Goal: Information Seeking & Learning: Understand process/instructions

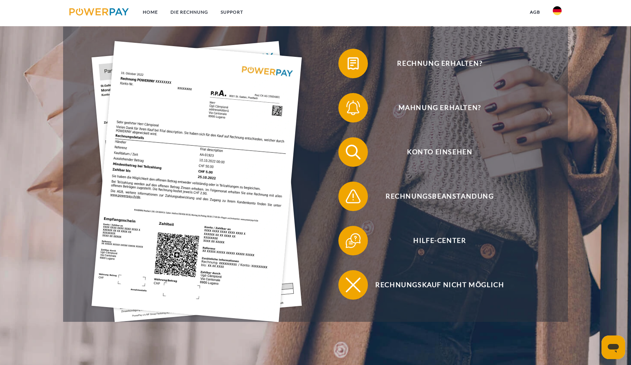
scroll to position [176, 0]
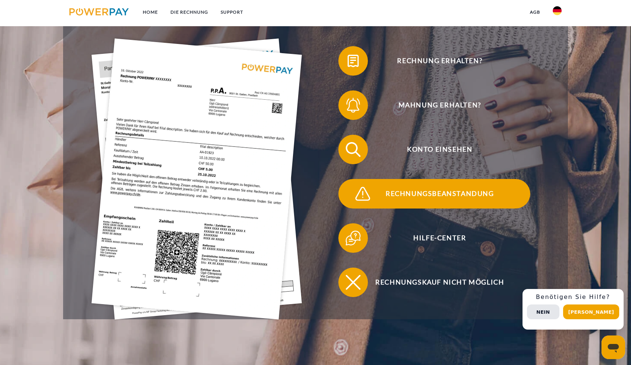
click at [433, 196] on span "Rechnungsbeanstandung" at bounding box center [440, 194] width 181 height 30
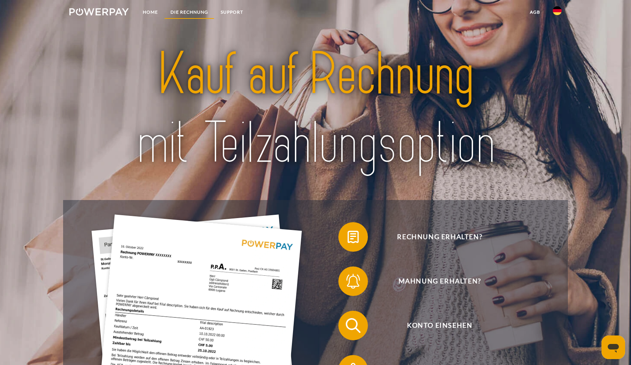
click at [196, 11] on link "DIE RECHNUNG" at bounding box center [189, 12] width 50 height 13
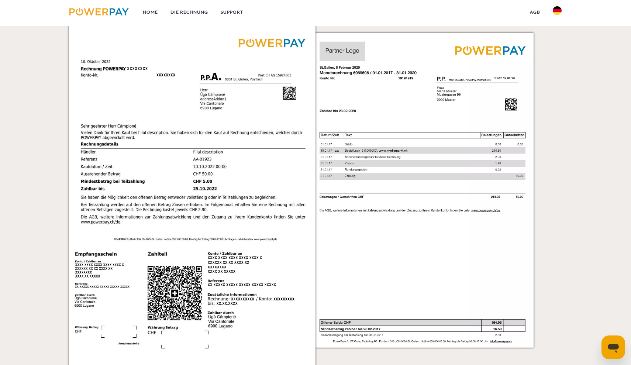
scroll to position [775, 0]
click at [423, 107] on img at bounding box center [435, 195] width 247 height 349
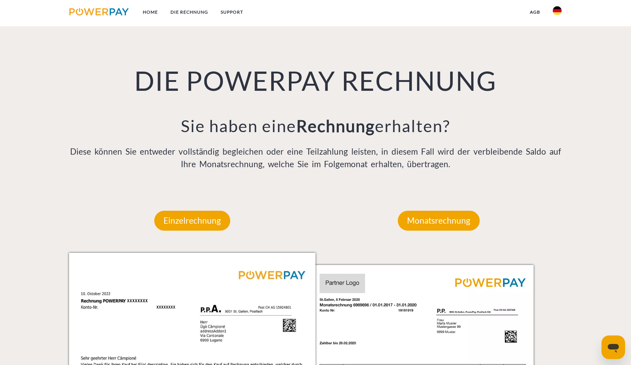
scroll to position [568, 0]
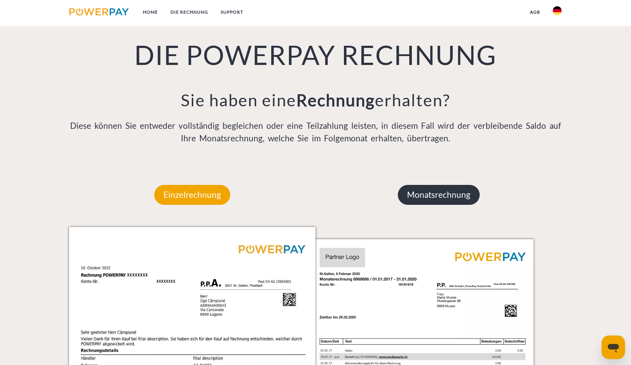
click at [431, 193] on p "Monatsrechnung" at bounding box center [439, 195] width 82 height 20
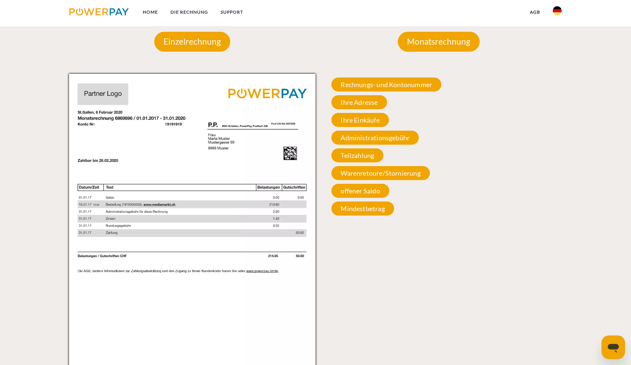
scroll to position [723, 0]
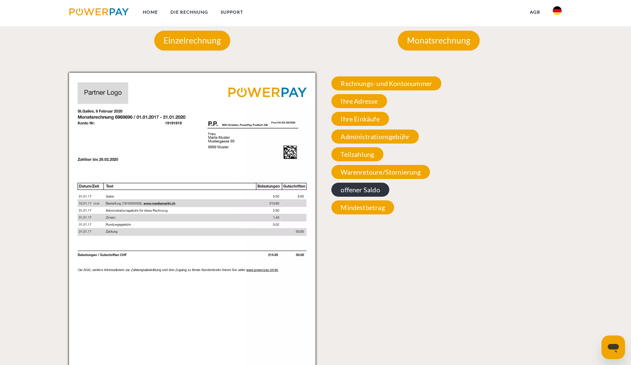
click at [361, 188] on span "offener Saldo" at bounding box center [361, 190] width 58 height 14
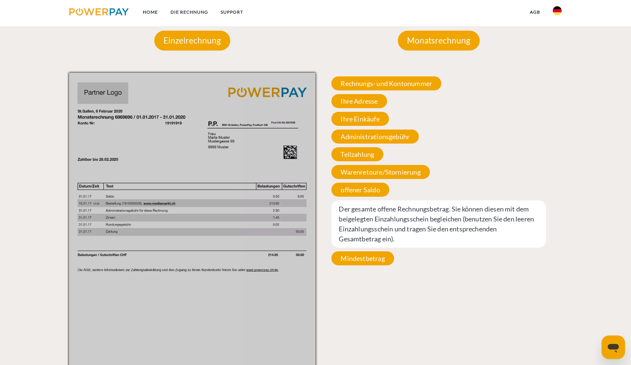
click at [489, 131] on div "Rechnungs- und Kontonummer Ihre Rechnungs –und Kontonummer. Bitte geben Sie die…" at bounding box center [439, 171] width 247 height 196
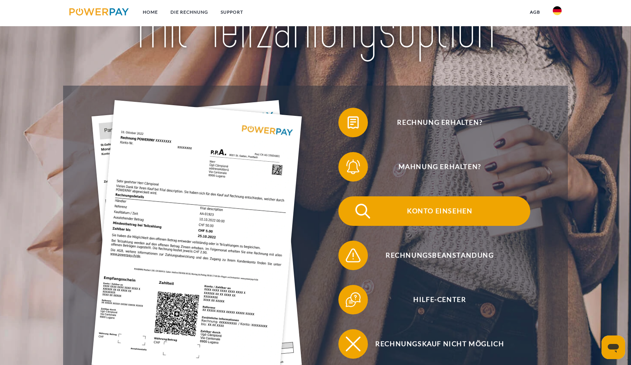
scroll to position [118, 0]
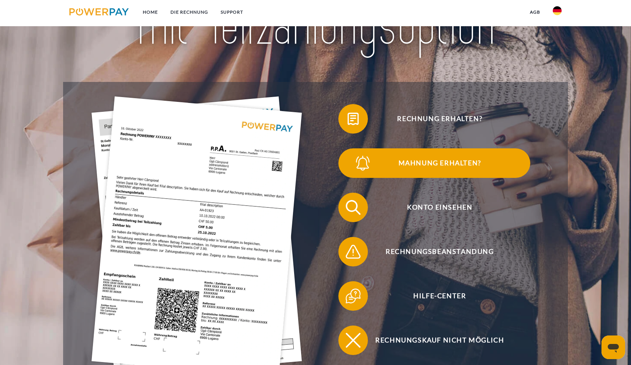
click at [432, 163] on span "Mahnung erhalten?" at bounding box center [440, 163] width 181 height 30
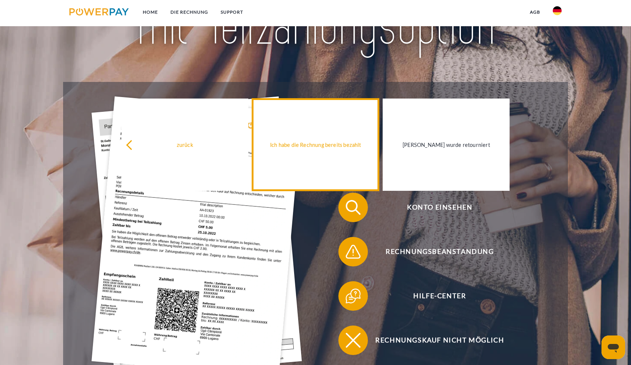
click at [308, 156] on link "Ich habe die Rechnung bereits bezahlt" at bounding box center [315, 145] width 127 height 92
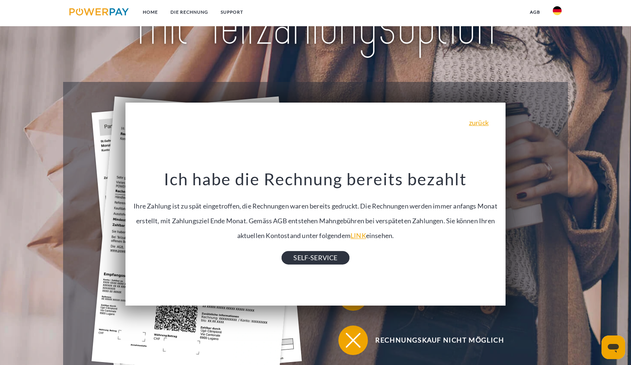
click at [327, 260] on link "SELF-SERVICE" at bounding box center [316, 257] width 68 height 13
